Goal: Consume media (video, audio)

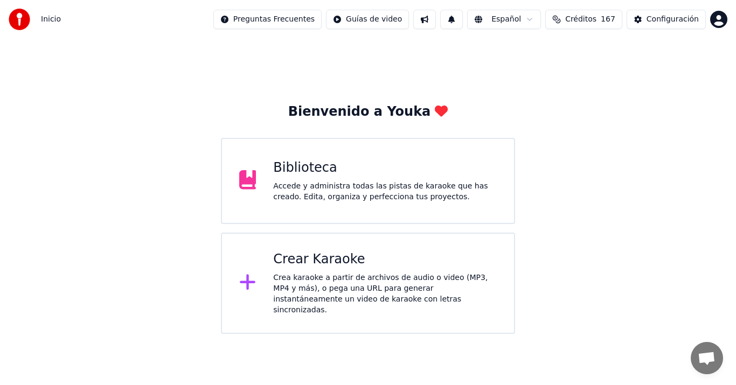
click at [412, 167] on div "Biblioteca" at bounding box center [385, 167] width 224 height 17
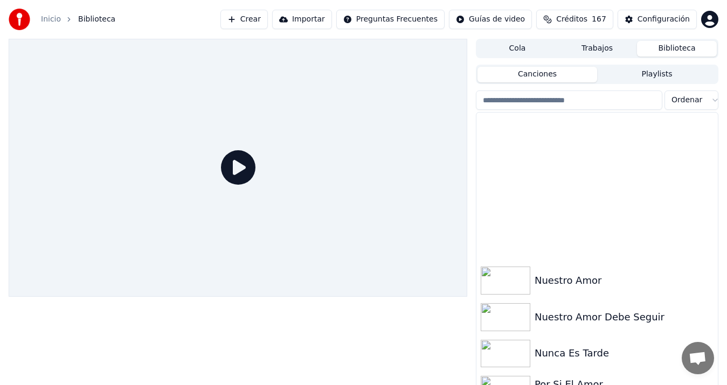
scroll to position [1562, 0]
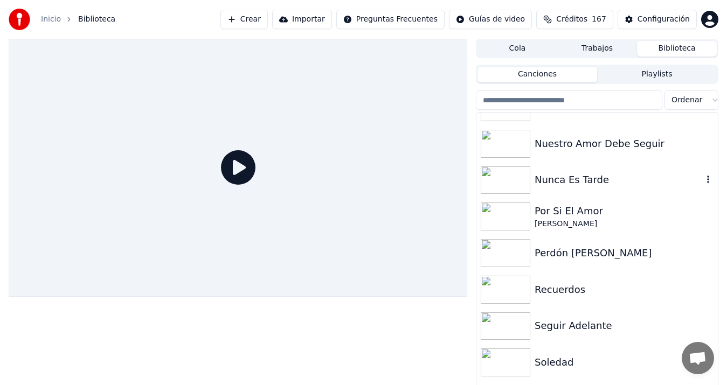
click at [574, 178] on div "Nunca Es Tarde" at bounding box center [618, 179] width 168 height 15
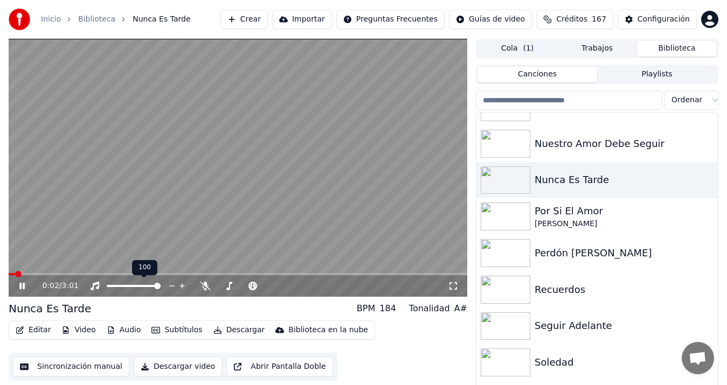
click at [171, 225] on video at bounding box center [238, 168] width 458 height 258
click at [266, 287] on span at bounding box center [268, 286] width 6 height 6
click at [260, 287] on div at bounding box center [277, 286] width 87 height 11
click at [261, 286] on span at bounding box center [254, 286] width 27 height 2
click at [262, 286] on span at bounding box center [264, 286] width 6 height 6
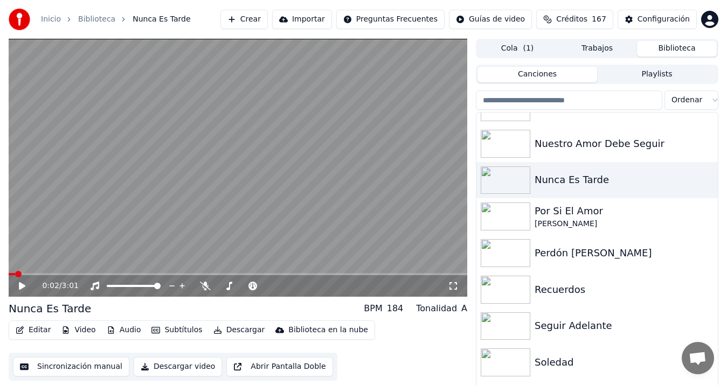
click at [25, 284] on icon at bounding box center [29, 286] width 25 height 9
click at [9, 272] on span at bounding box center [12, 274] width 6 height 6
click at [164, 364] on button "Descargar video" at bounding box center [178, 366] width 88 height 19
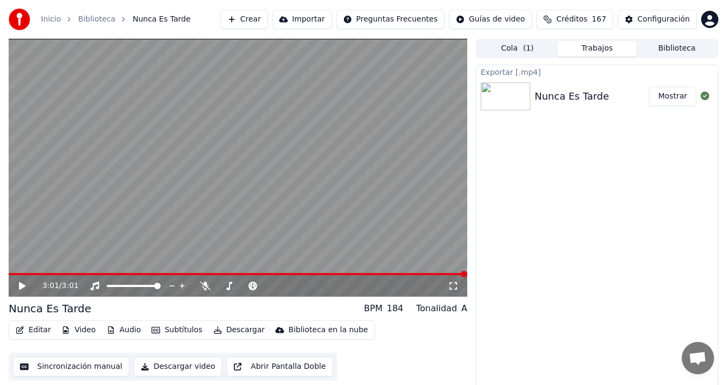
click at [629, 173] on div "Exportar [.mp4] Nunca Es Tarde Mostrar" at bounding box center [597, 229] width 242 height 328
click at [14, 281] on div "3:01 / 3:01" at bounding box center [238, 286] width 450 height 11
click at [21, 281] on div "3:01 / 3:01" at bounding box center [238, 286] width 450 height 11
click at [21, 285] on icon at bounding box center [22, 286] width 6 height 8
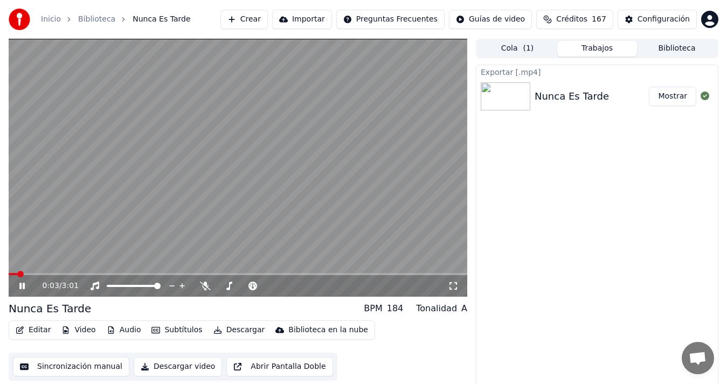
click at [21, 285] on icon at bounding box center [21, 286] width 5 height 6
